Goal: Task Accomplishment & Management: Manage account settings

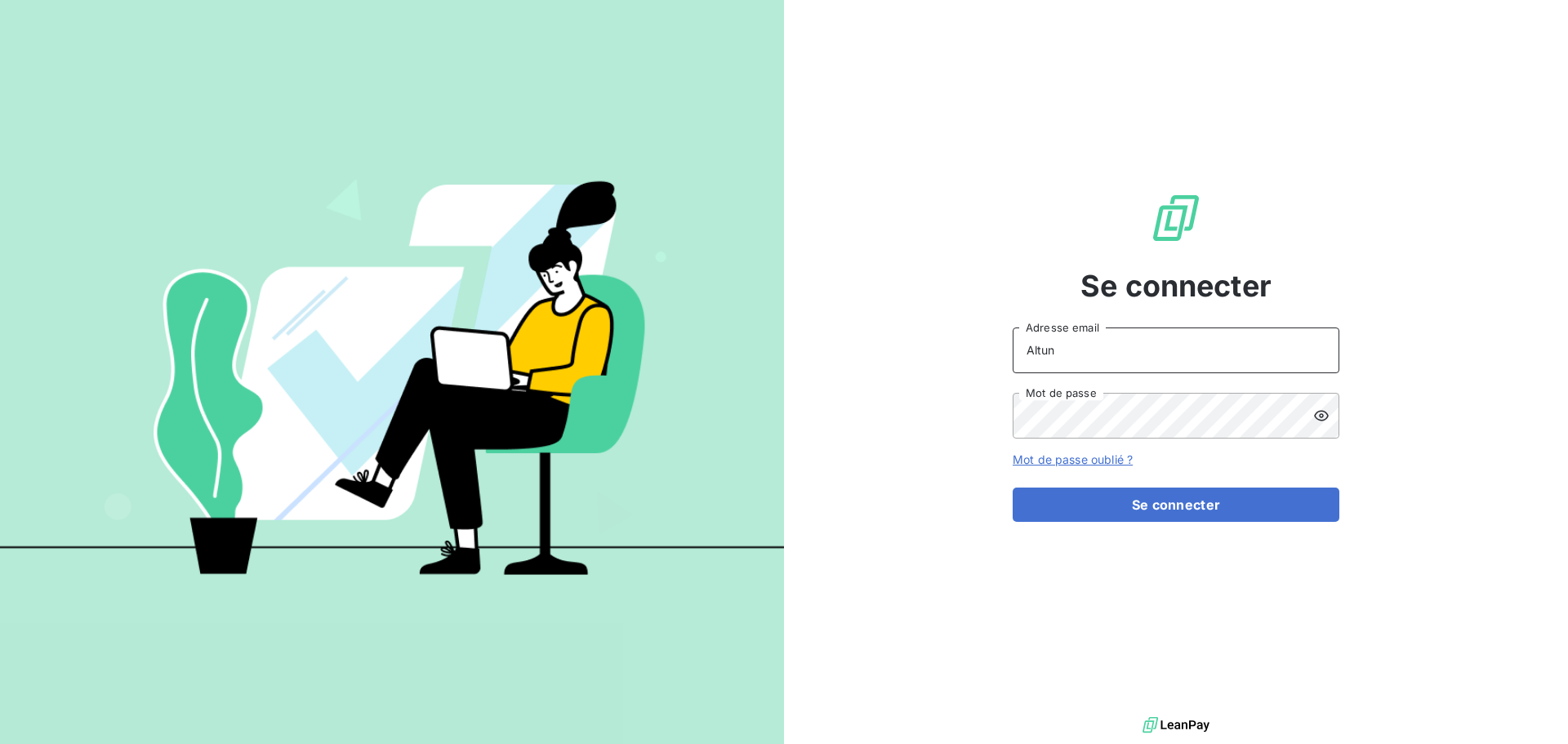
drag, startPoint x: 1068, startPoint y: 351, endPoint x: 1004, endPoint y: 354, distance: 64.1
click at [1004, 354] on div "Se connecter Altun Adresse email Mot de passe Mot de passe oublié ? Se connecter" at bounding box center [1175, 356] width 784 height 713
type input "[EMAIL_ADDRESS][DOMAIN_NAME]"
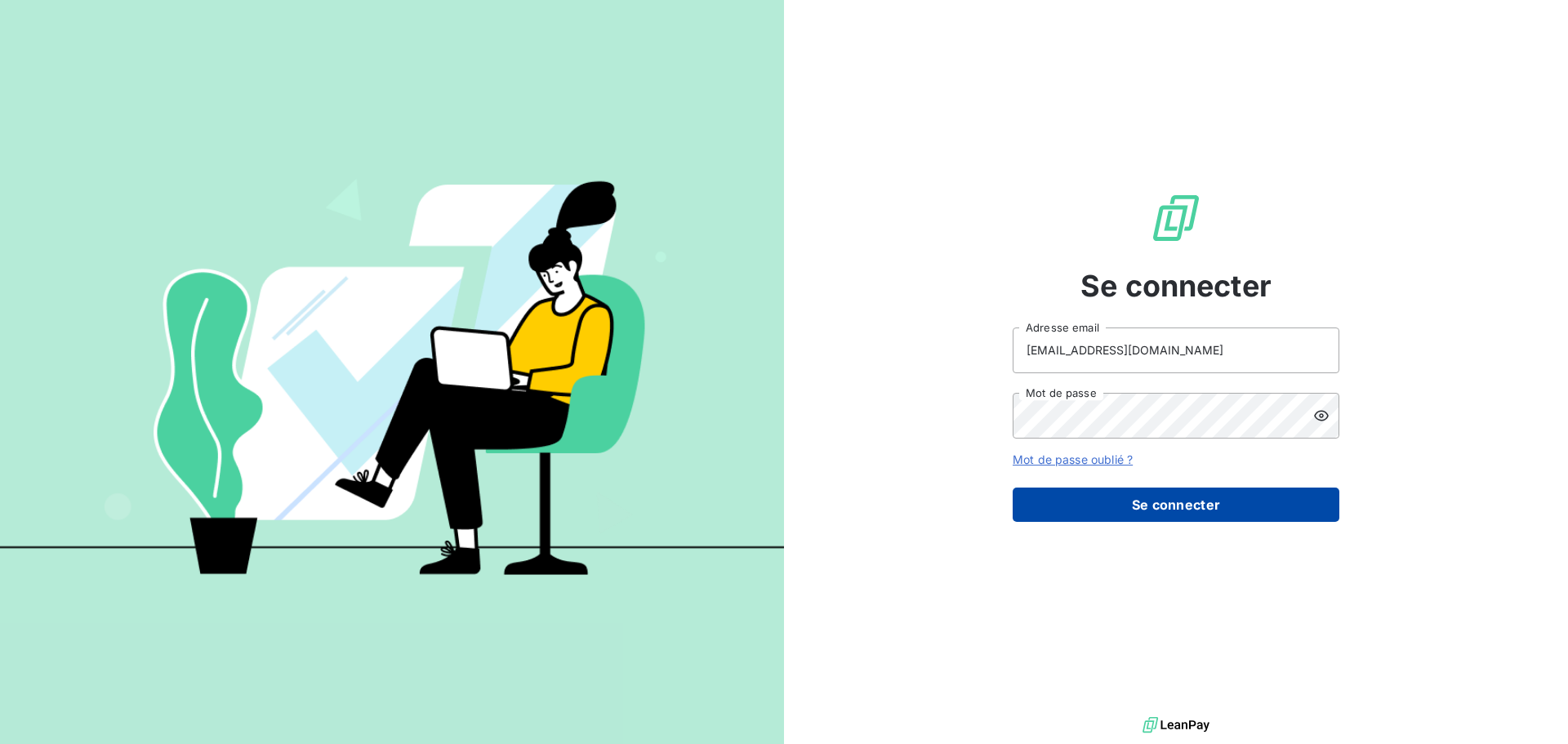
click at [1094, 494] on button "Se connecter" at bounding box center [1176, 505] width 326 height 34
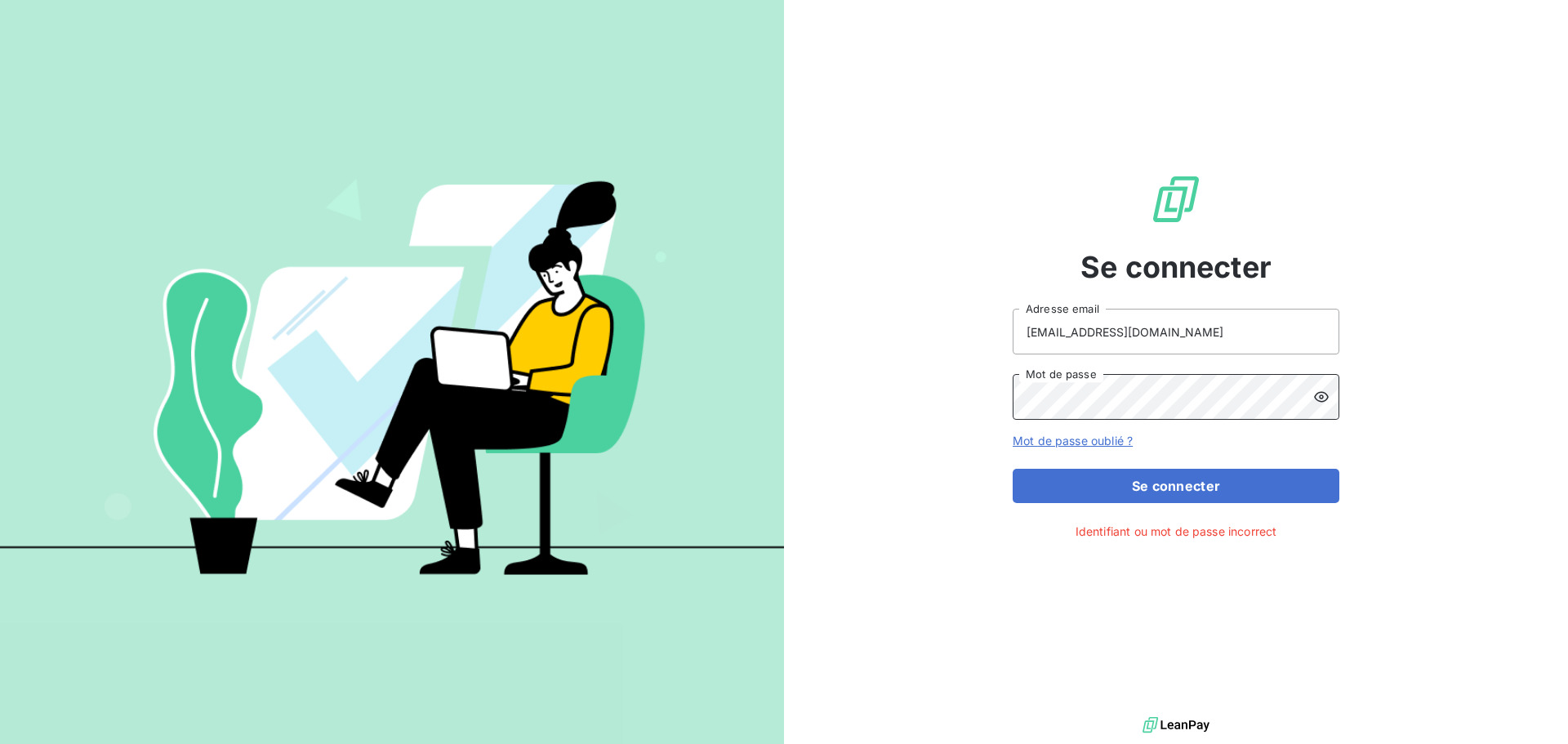
click at [986, 410] on div "Se connecter [EMAIL_ADDRESS][DOMAIN_NAME] Adresse email Mot de passe Mot de pas…" at bounding box center [1175, 356] width 784 height 713
click at [1013, 469] on button "Se connecter" at bounding box center [1176, 486] width 326 height 34
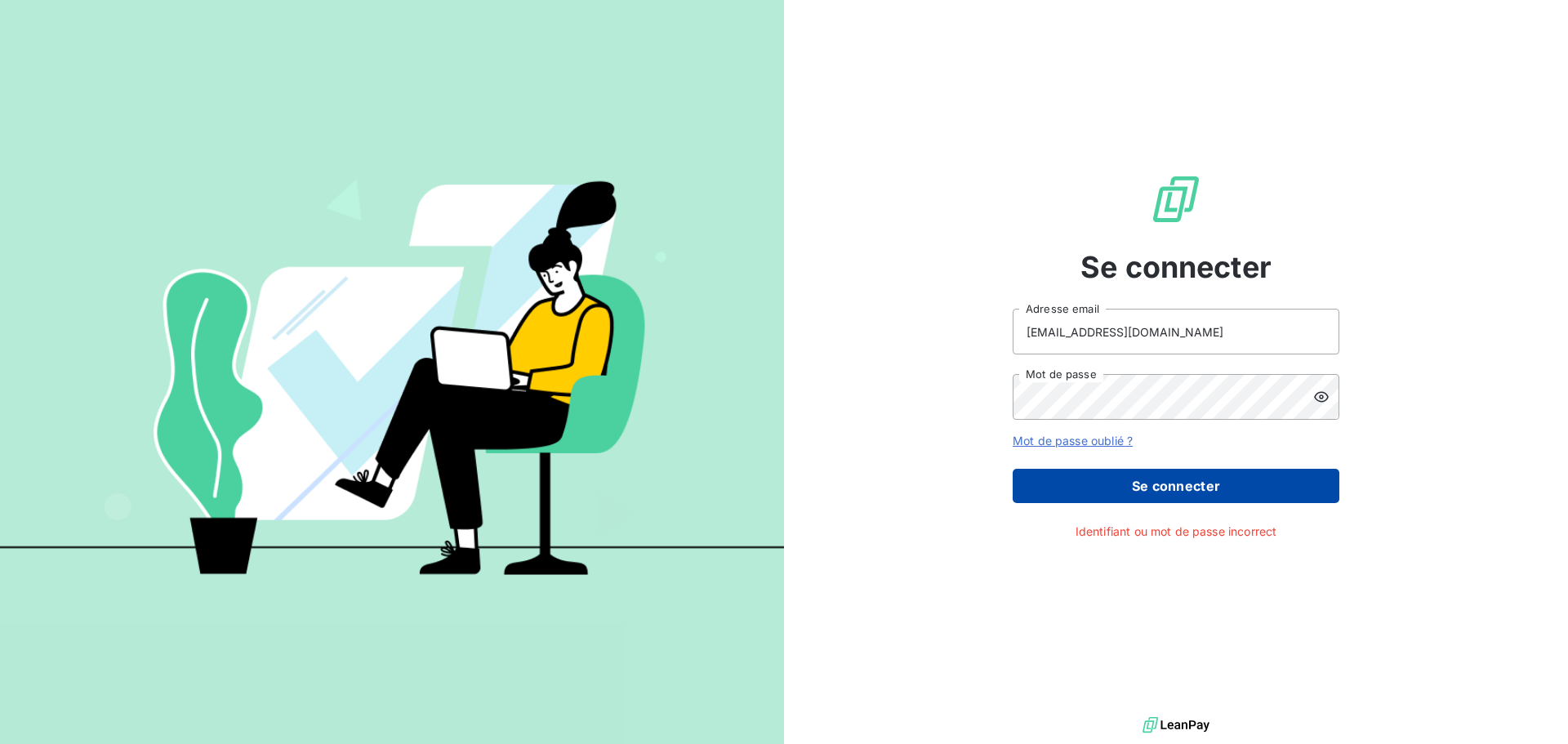
click at [1057, 489] on button "Se connecter" at bounding box center [1176, 486] width 326 height 34
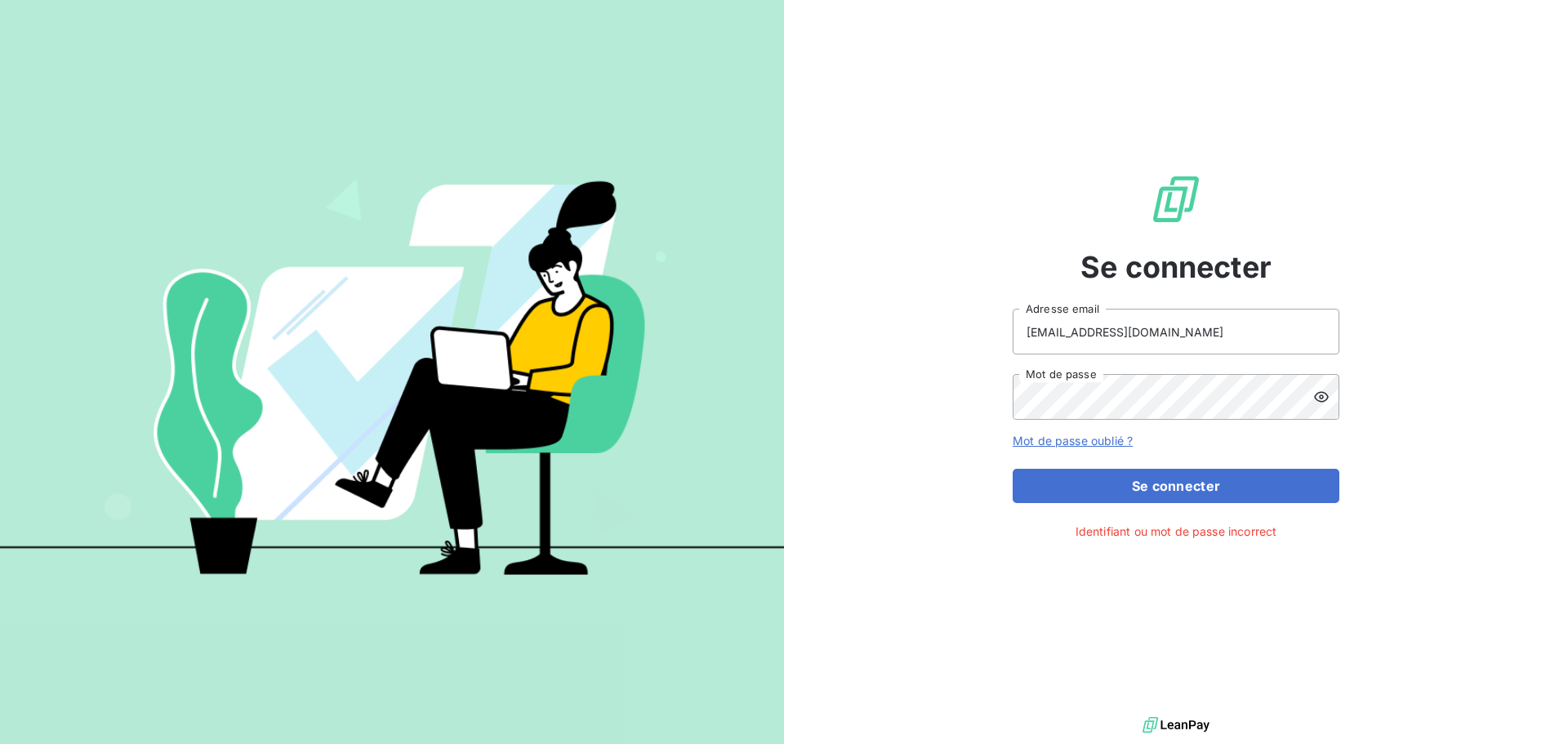
click at [1317, 398] on icon at bounding box center [1321, 397] width 17 height 17
click at [1013, 469] on button "Se connecter" at bounding box center [1176, 486] width 326 height 34
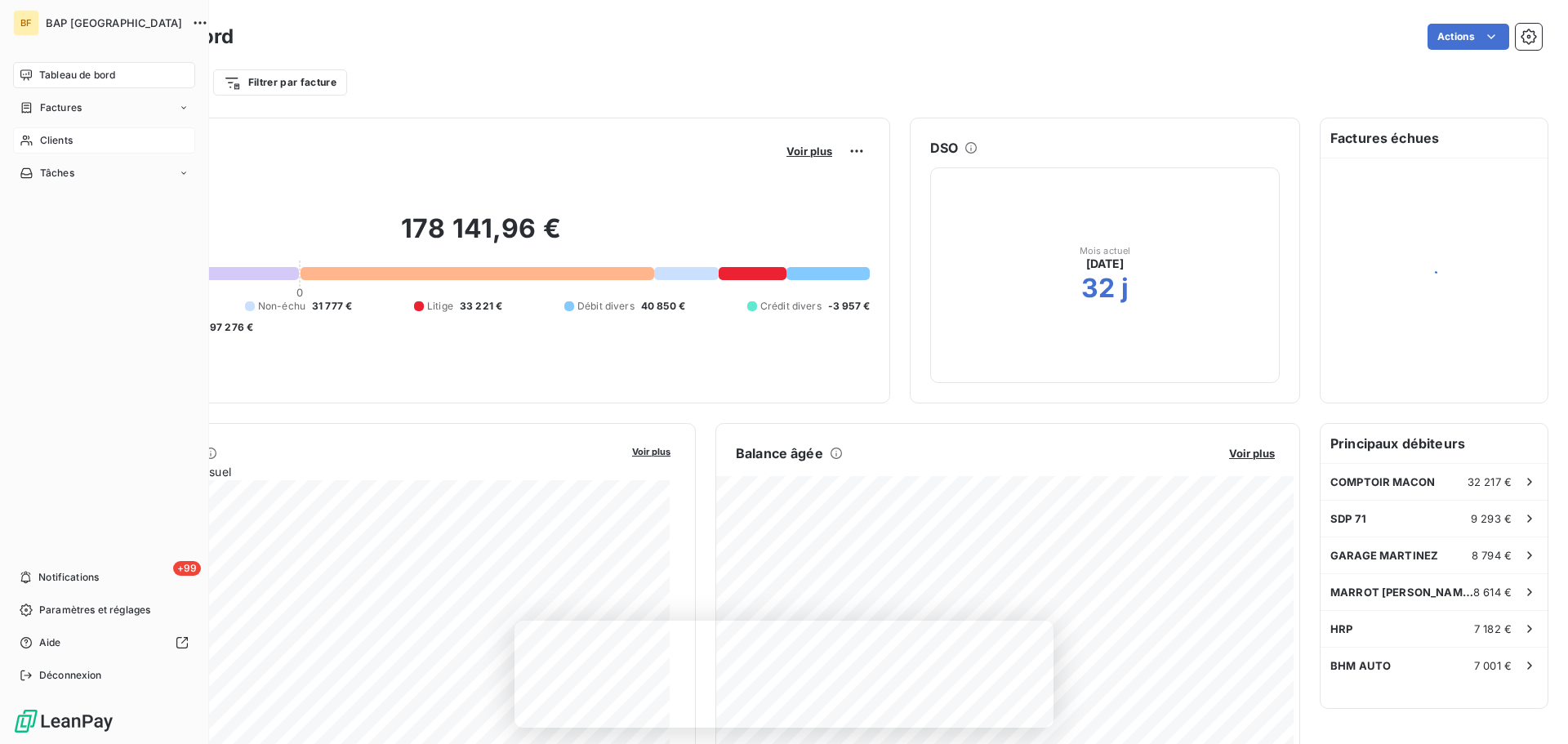
click at [53, 147] on span "Clients" at bounding box center [56, 141] width 32 height 15
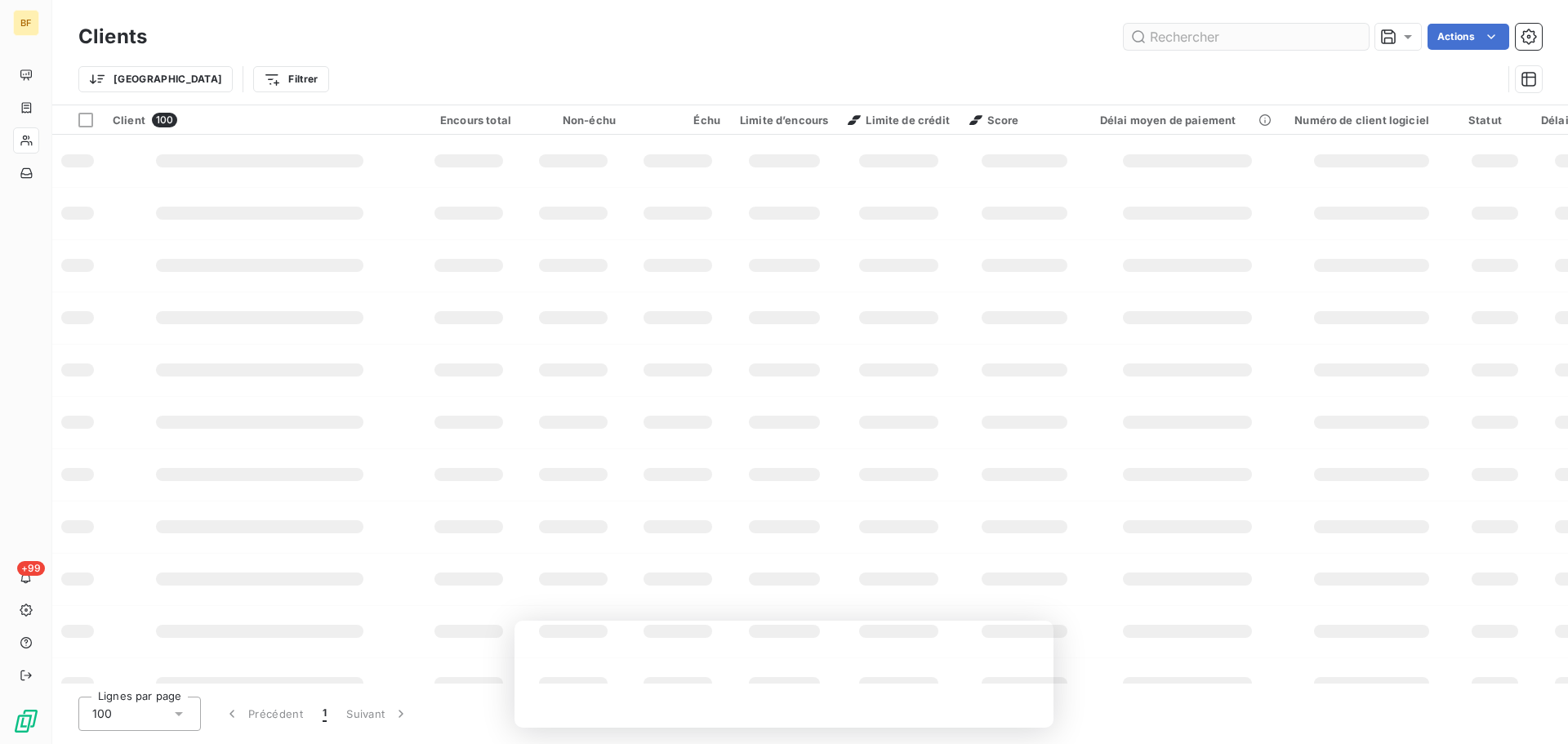
click at [1212, 40] on input "text" at bounding box center [1246, 37] width 245 height 26
click at [1211, 38] on input "1702" at bounding box center [1246, 37] width 245 height 26
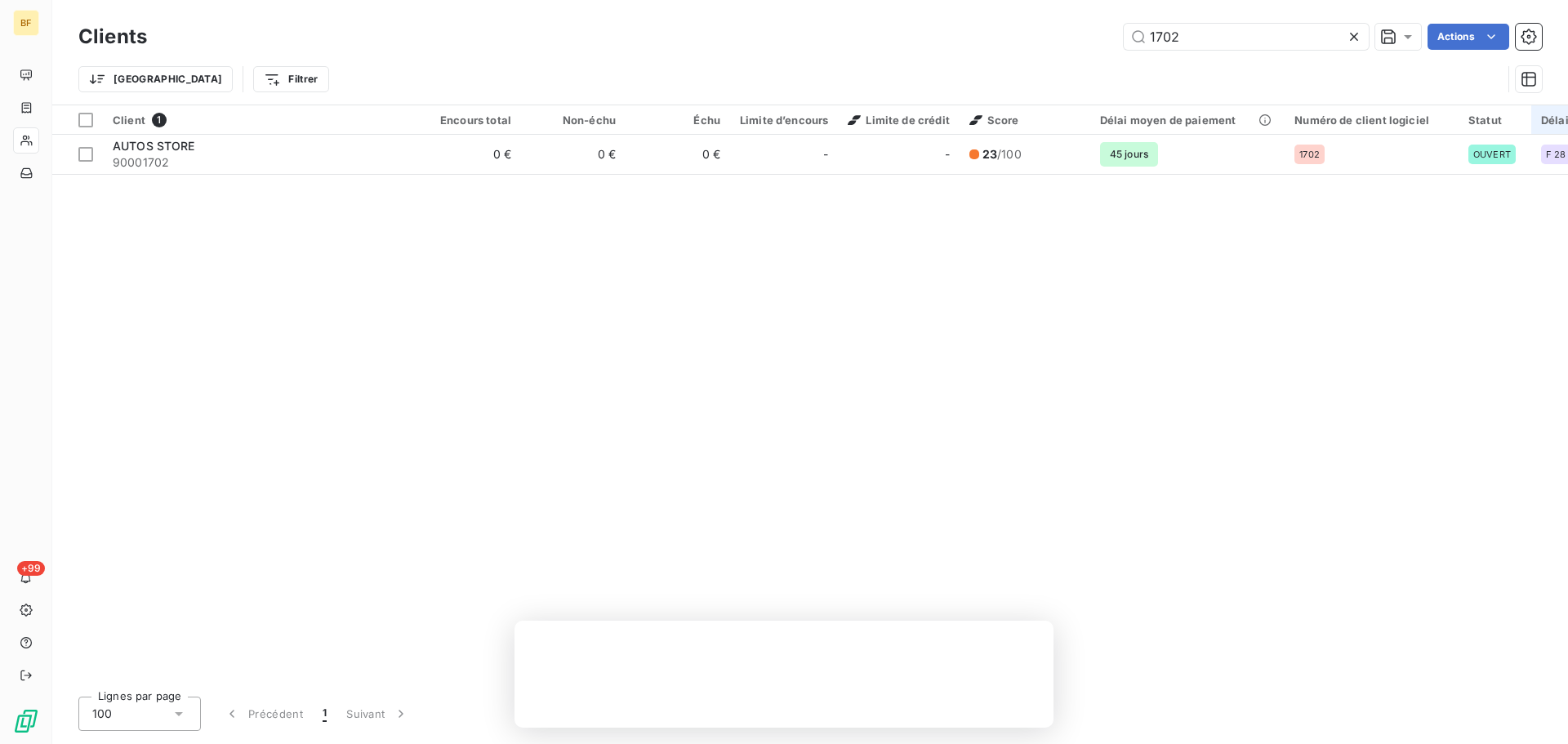
type input "1702"
click at [362, 339] on div "Client 1 Encours total Non-échu Échu Limite d’encours Limite de crédit Score Dé…" at bounding box center [809, 395] width 1516 height 579
click at [283, 392] on div "Client 1 Encours total Non-échu Échu Limite d’encours Limite de crédit Score Dé…" at bounding box center [809, 395] width 1516 height 579
click at [158, 121] on span "1" at bounding box center [159, 121] width 15 height 15
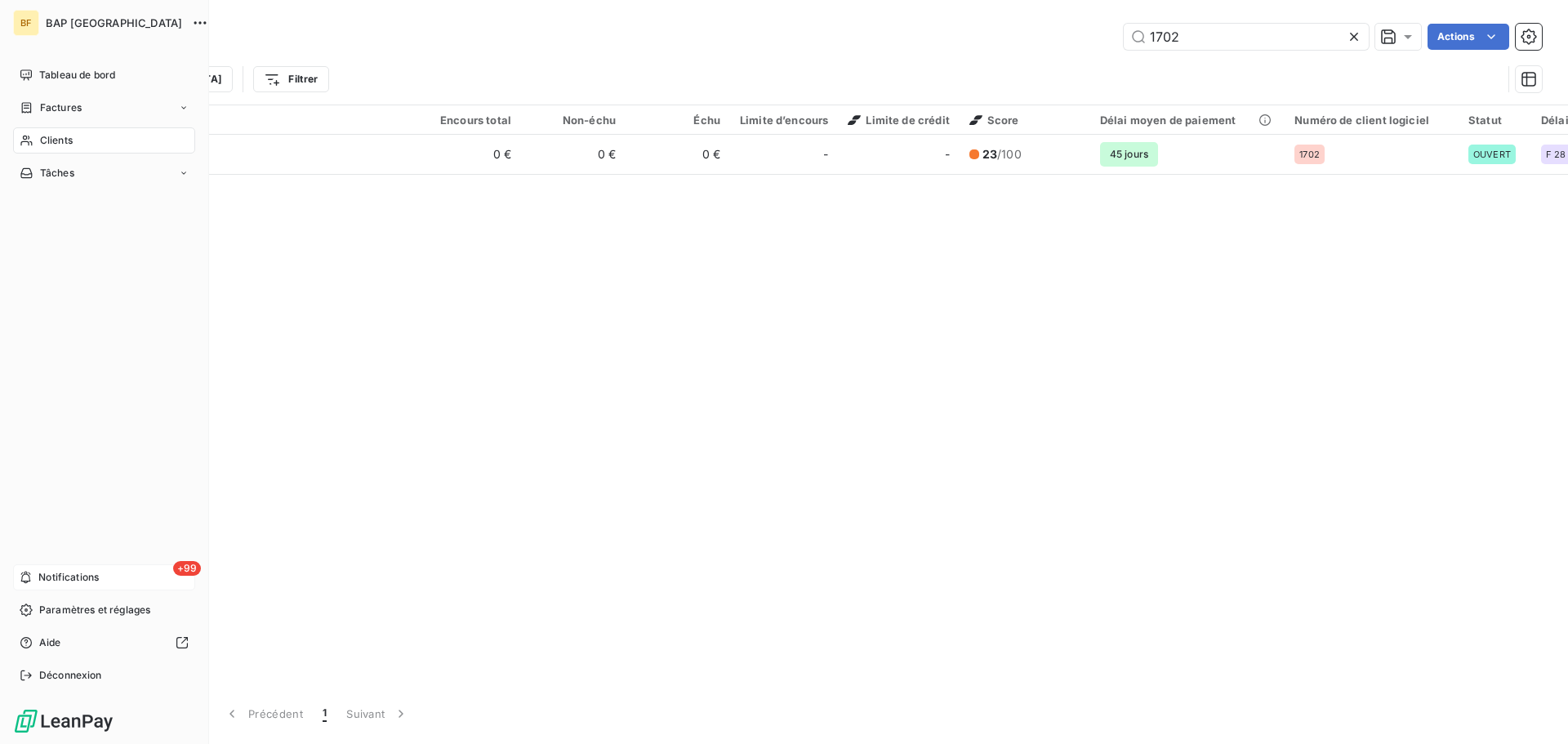
click at [28, 572] on icon at bounding box center [25, 578] width 12 height 13
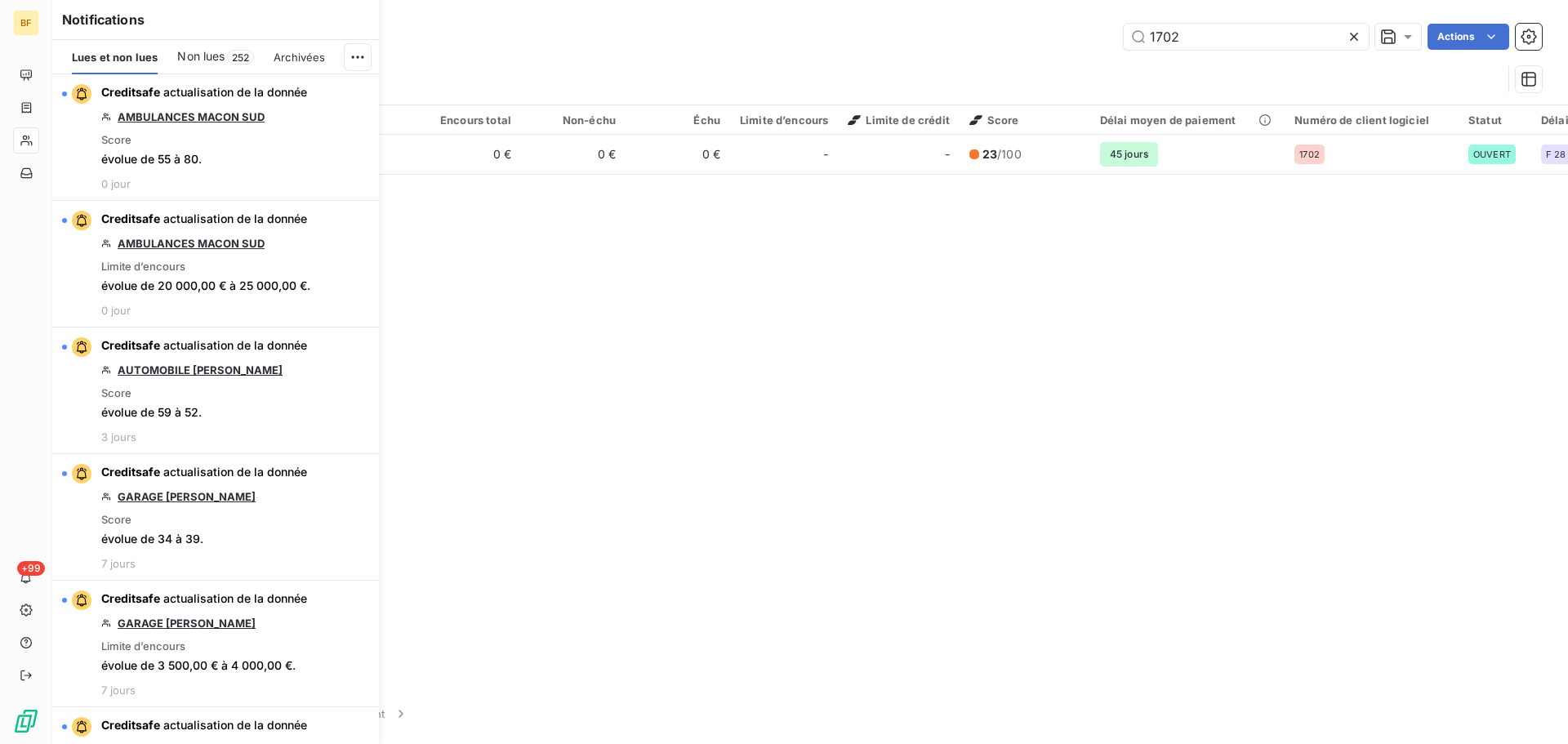
click at [542, 67] on div "Trier Filtrer" at bounding box center [790, 79] width 1423 height 31
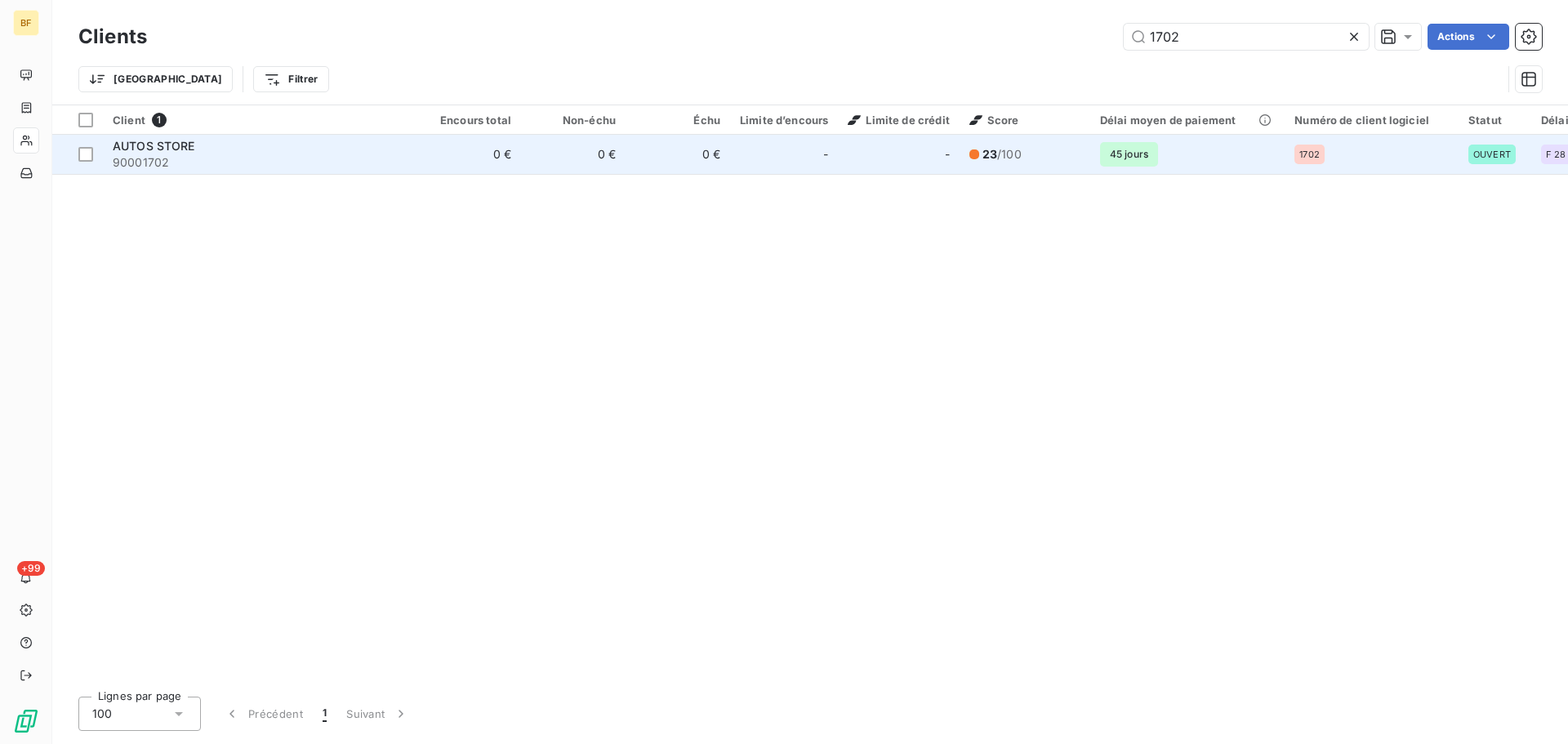
click at [346, 146] on div "AUTOS STORE" at bounding box center [260, 147] width 294 height 17
